Goal: Task Accomplishment & Management: Manage account settings

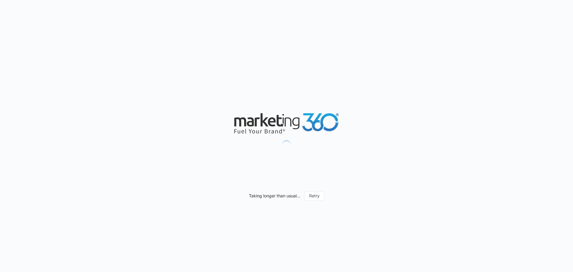
type input "[DATE]"
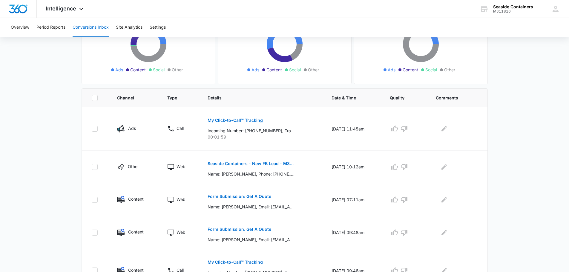
scroll to position [90, 0]
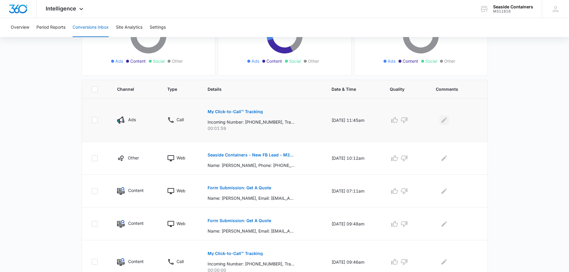
click at [445, 120] on icon "Edit Comments" at bounding box center [443, 119] width 5 height 5
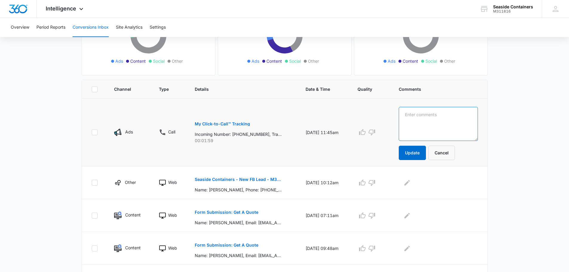
click at [415, 113] on textarea at bounding box center [438, 124] width 79 height 34
type textarea "customer in Louisianna"
click at [420, 150] on button "Update" at bounding box center [412, 153] width 27 height 14
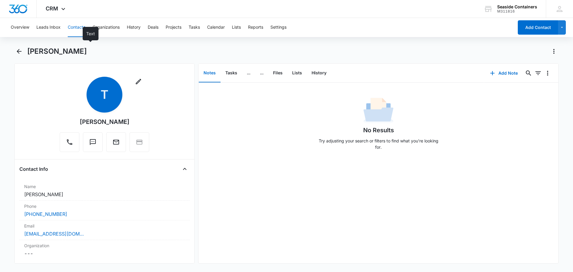
scroll to position [90, 0]
